Goal: Book appointment/travel/reservation

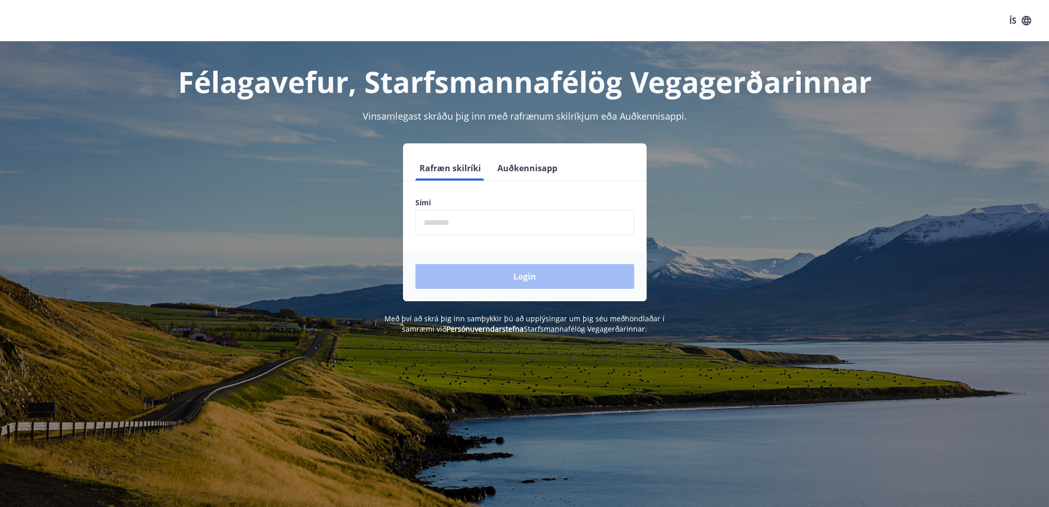
click at [504, 226] on input "phone" at bounding box center [524, 222] width 219 height 25
type input "********"
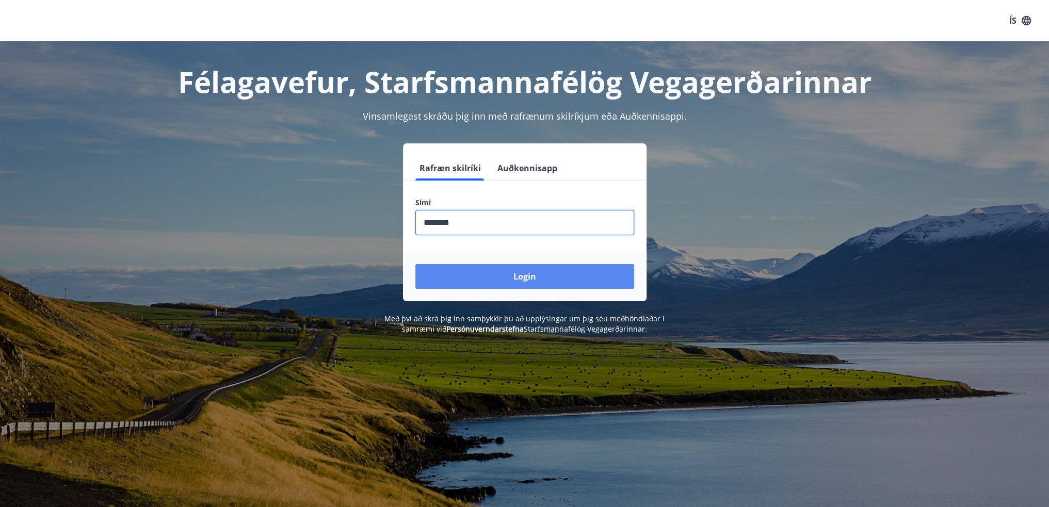
click at [479, 276] on button "Login" at bounding box center [524, 276] width 219 height 25
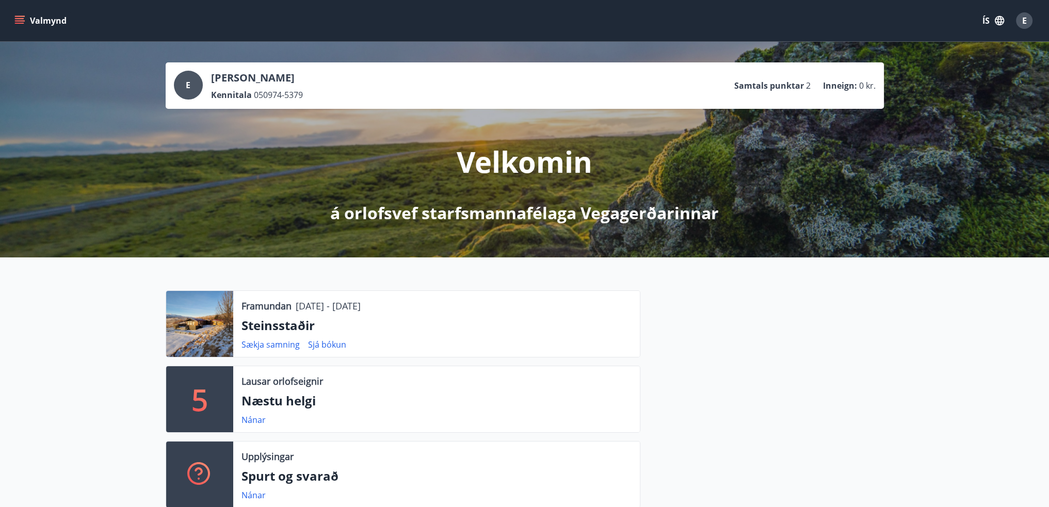
click at [215, 352] on div at bounding box center [199, 324] width 67 height 66
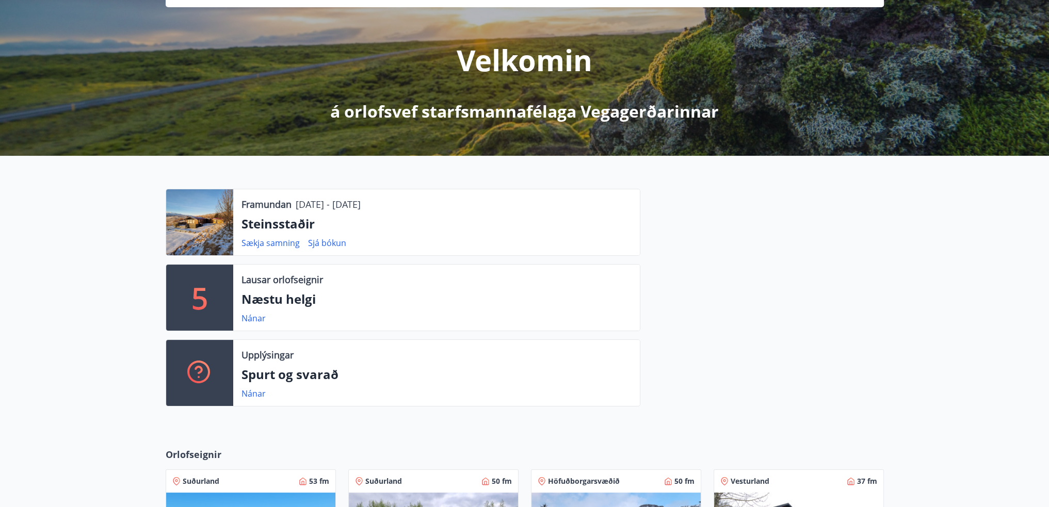
scroll to position [103, 0]
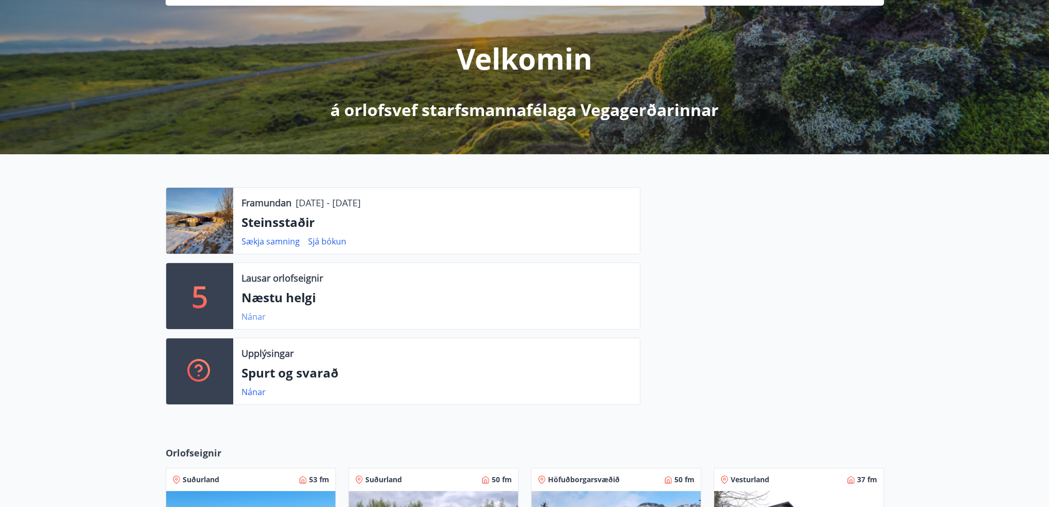
click at [249, 315] on link "Nánar" at bounding box center [254, 316] width 24 height 11
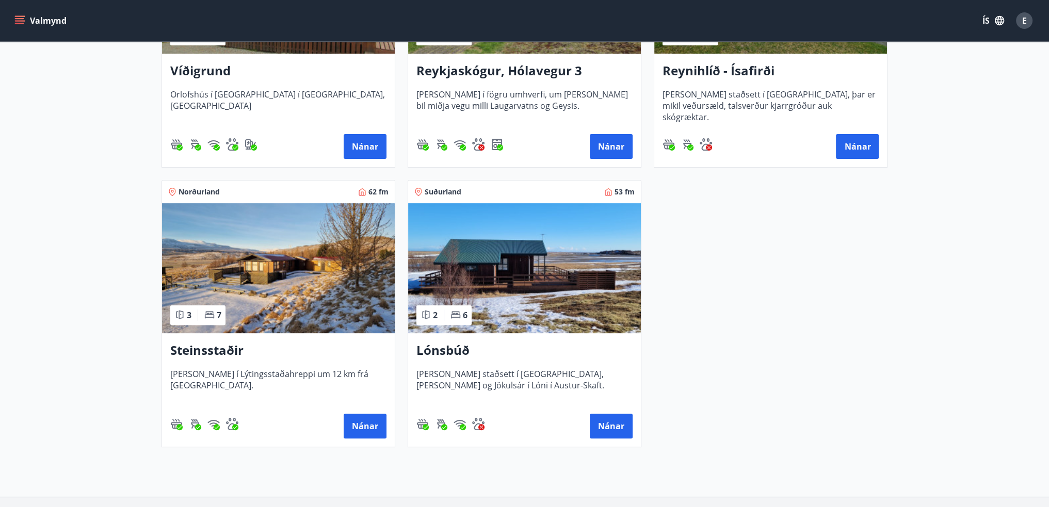
scroll to position [413, 0]
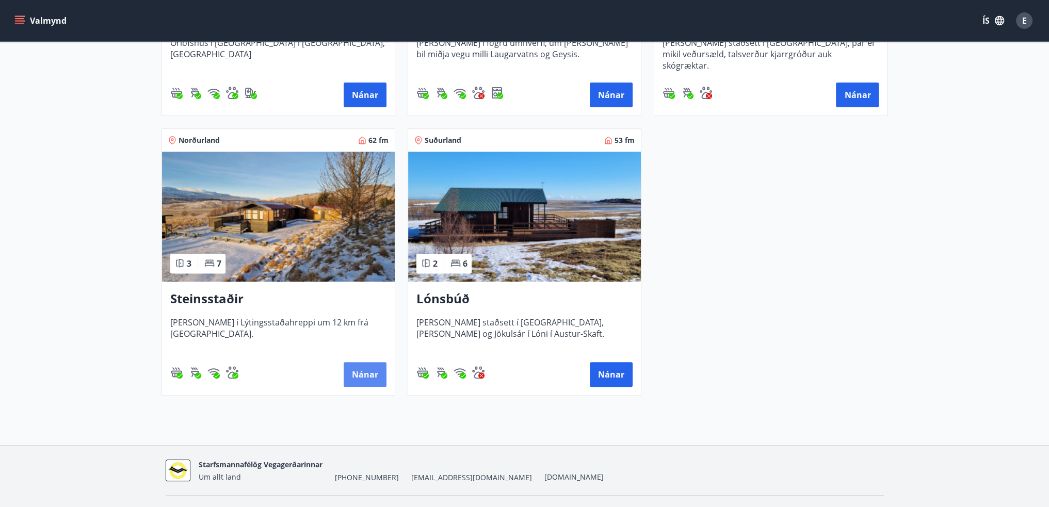
click at [364, 379] on button "Nánar" at bounding box center [365, 374] width 43 height 25
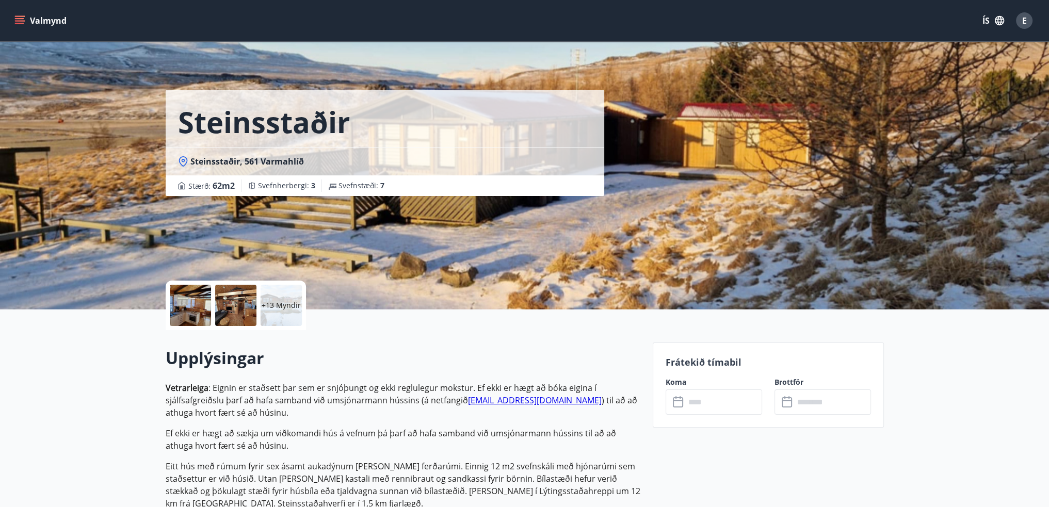
click at [185, 162] on icon at bounding box center [183, 161] width 10 height 10
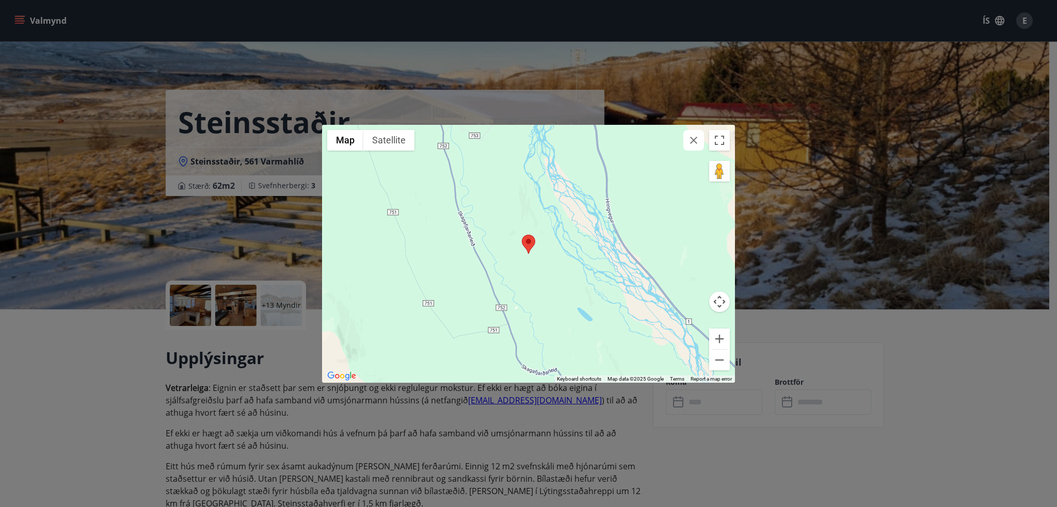
click at [347, 377] on img "Open this area in Google Maps (opens a new window)" at bounding box center [342, 375] width 34 height 13
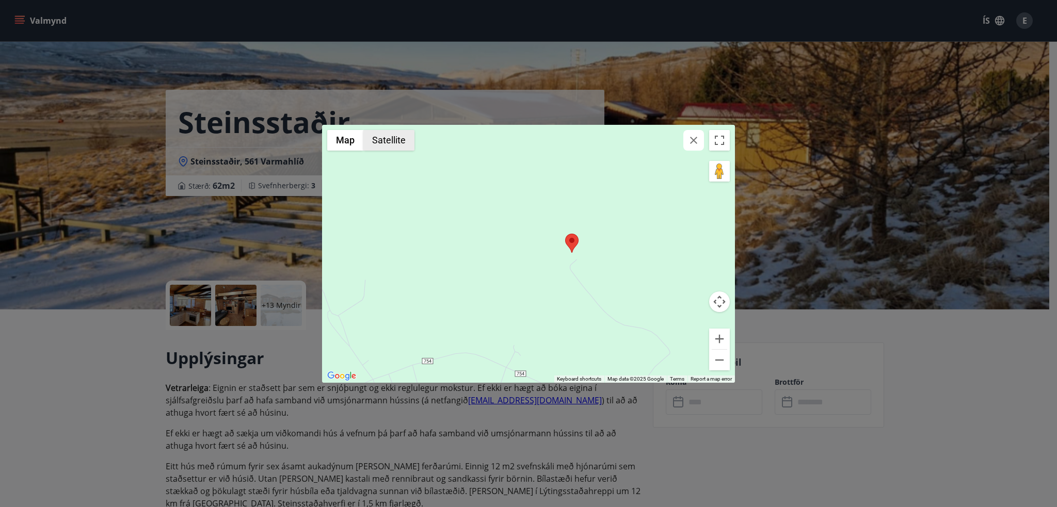
click at [382, 142] on button "Satellite" at bounding box center [388, 140] width 51 height 21
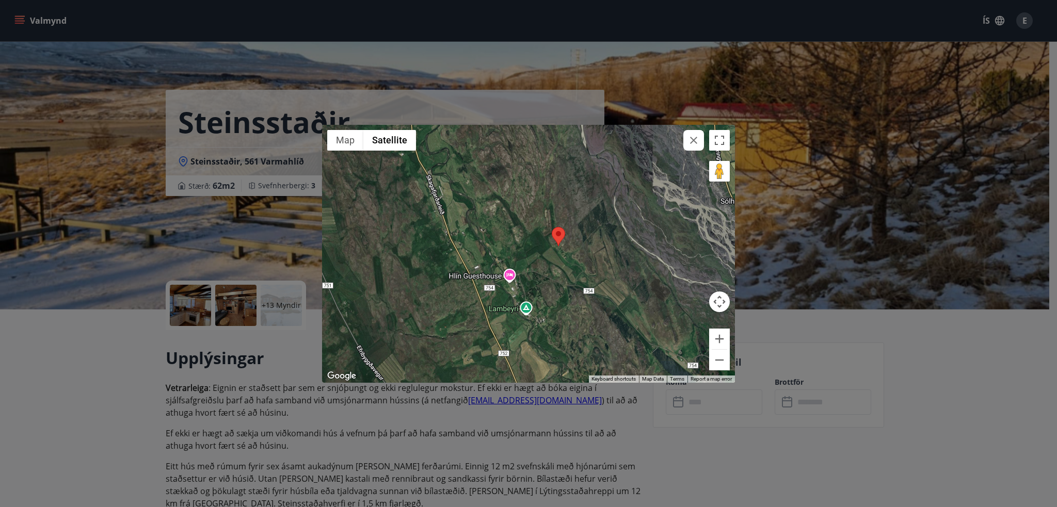
drag, startPoint x: 601, startPoint y: 290, endPoint x: 578, endPoint y: 275, distance: 27.9
click at [578, 275] on div at bounding box center [528, 254] width 413 height 258
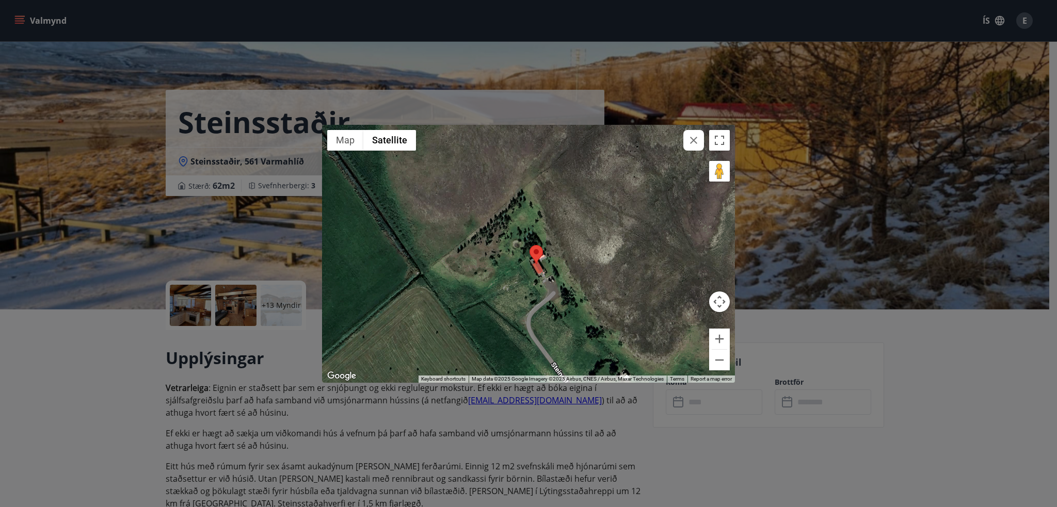
click at [784, 343] on div "← Move left → Move right ↑ Move up ↓ Move down + Zoom in - Zoom out Home Jump l…" at bounding box center [528, 253] width 1057 height 507
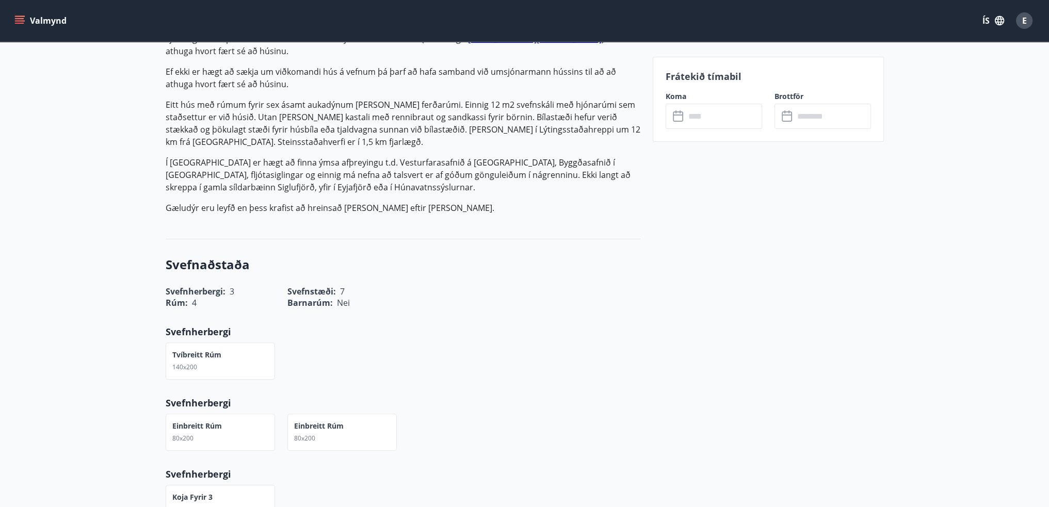
scroll to position [413, 0]
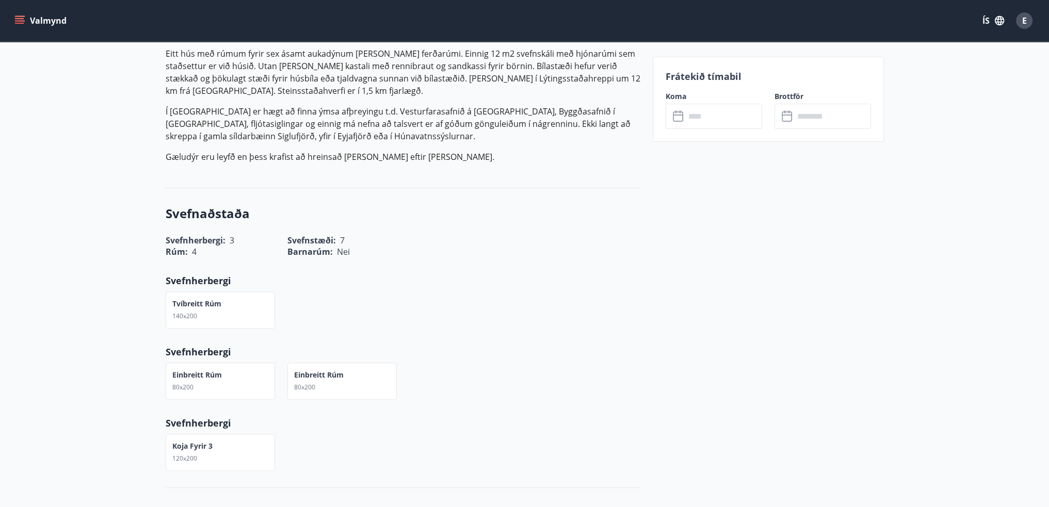
click at [405, 324] on div "Tvíbreitt rúm 140x200" at bounding box center [396, 304] width 487 height 50
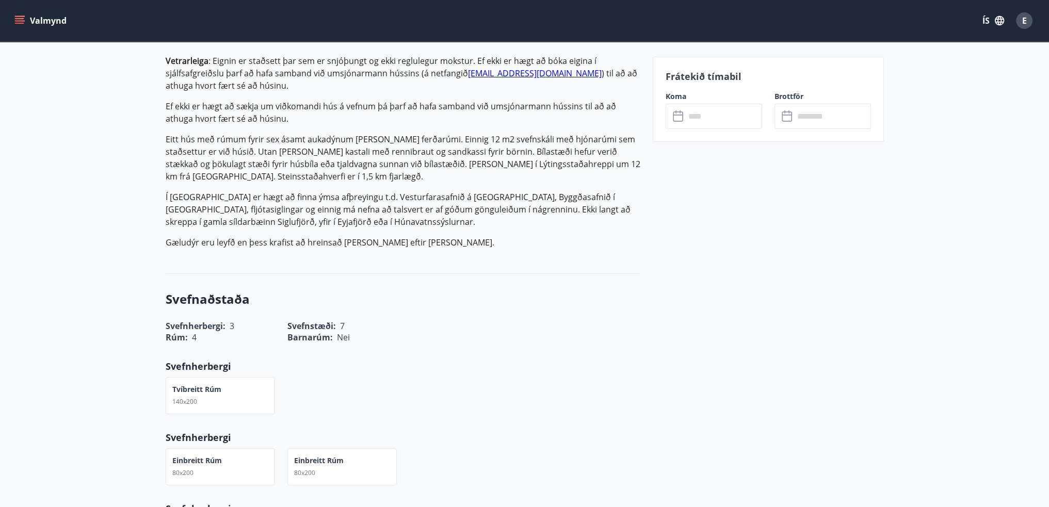
scroll to position [310, 0]
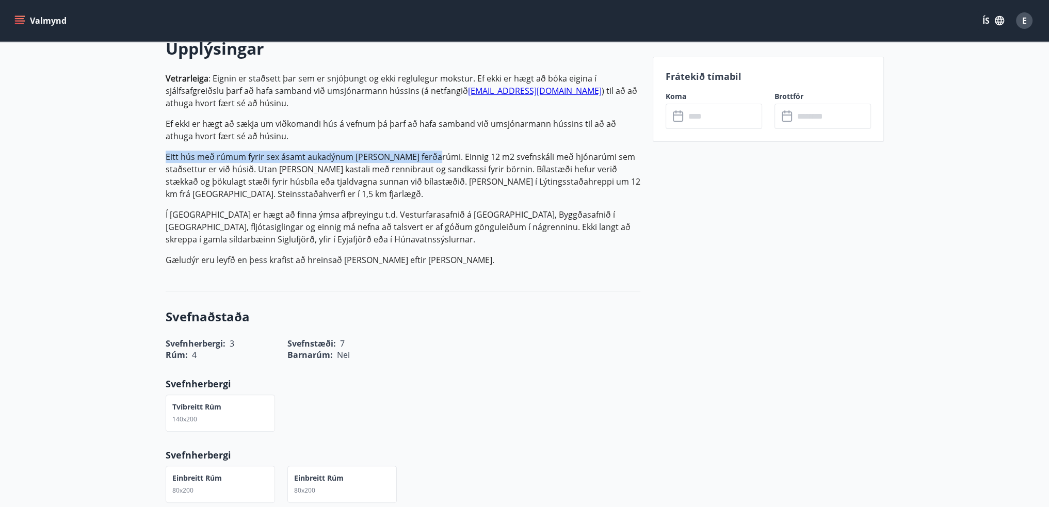
drag, startPoint x: 166, startPoint y: 155, endPoint x: 430, endPoint y: 154, distance: 264.2
click at [430, 154] on p "Eitt hús með rúmum fyrir sex ásamt aukadýnum [PERSON_NAME] ferðarúmi. Einnig 12…" at bounding box center [403, 176] width 475 height 50
click at [524, 316] on h3 "Svefnaðstaða" at bounding box center [403, 317] width 475 height 18
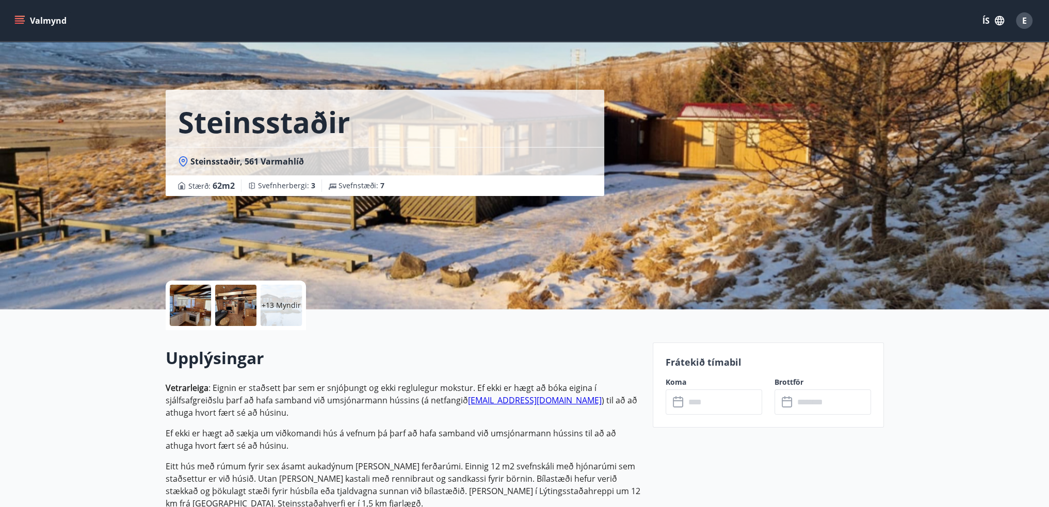
scroll to position [52, 0]
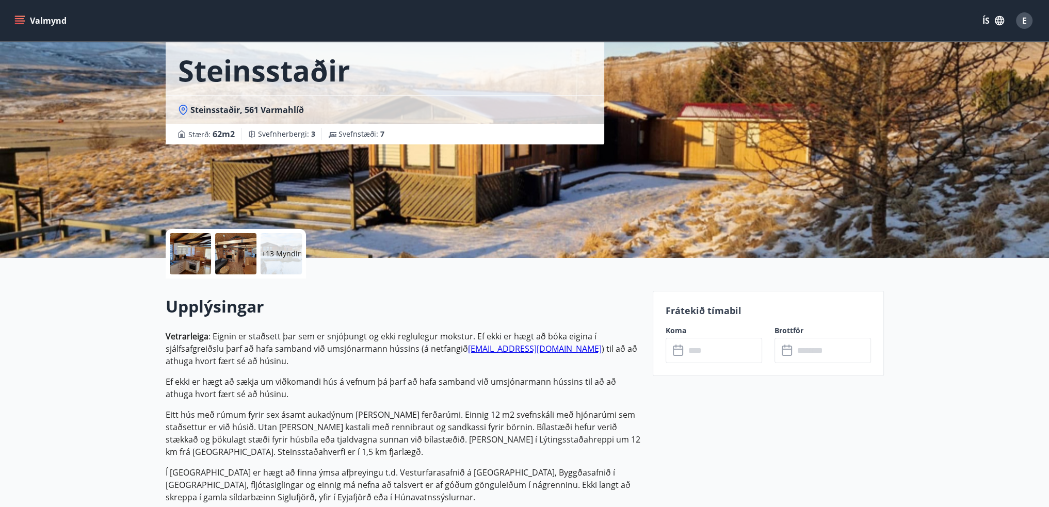
click at [40, 19] on button "Valmynd" at bounding box center [41, 20] width 58 height 19
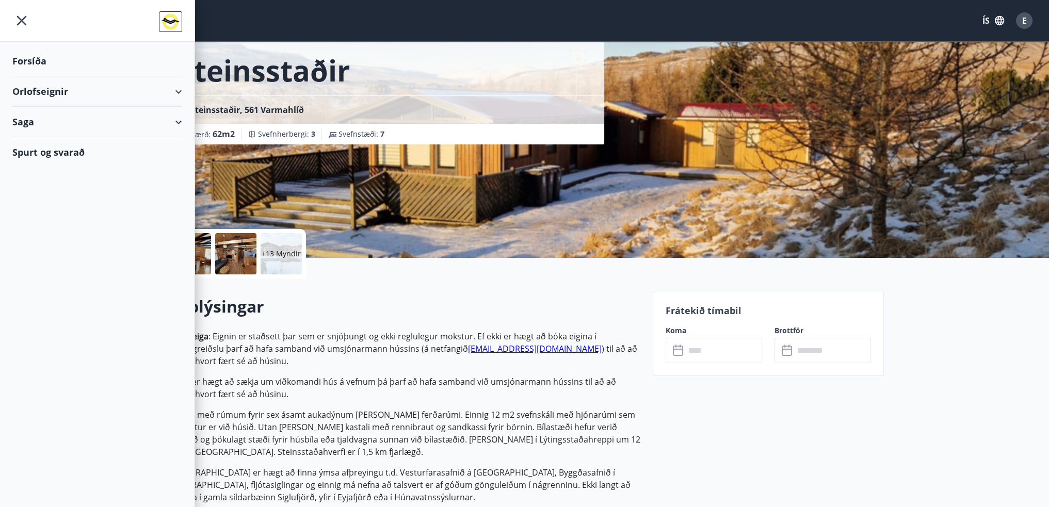
click at [28, 57] on div "Forsíða" at bounding box center [97, 61] width 170 height 30
